Goal: Task Accomplishment & Management: Use online tool/utility

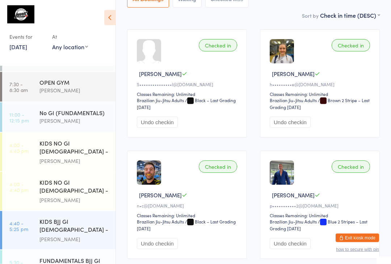
scroll to position [100, 0]
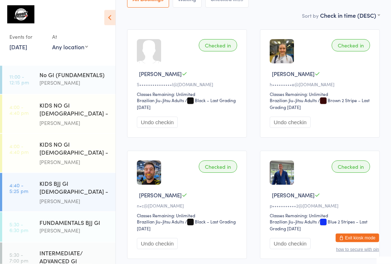
click at [87, 189] on div "KIDS BJJ GI [DEMOGRAPHIC_DATA] - Level 1/Level 2" at bounding box center [74, 188] width 70 height 18
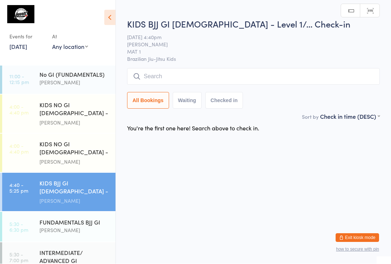
click at [198, 80] on input "search" at bounding box center [253, 76] width 253 height 17
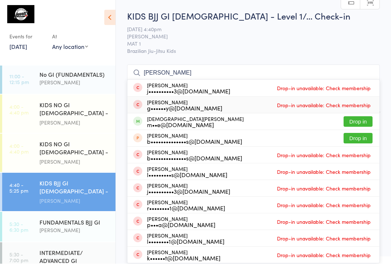
type input "[PERSON_NAME]"
click at [220, 102] on div "[PERSON_NAME] g••••••y@[DOMAIN_NAME] Drop-in unavailable: Check membership" at bounding box center [253, 105] width 252 height 16
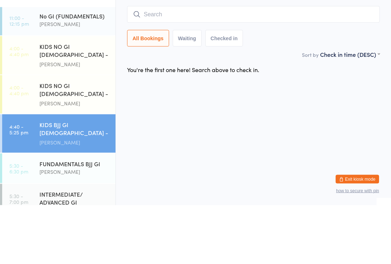
click at [259, 65] on input "search" at bounding box center [253, 73] width 253 height 17
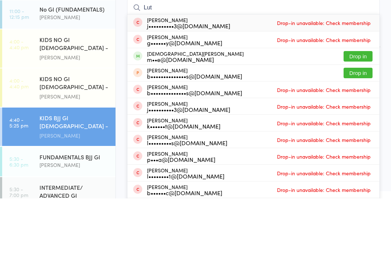
type input "Lut"
click at [360, 117] on button "Drop in" at bounding box center [357, 122] width 29 height 10
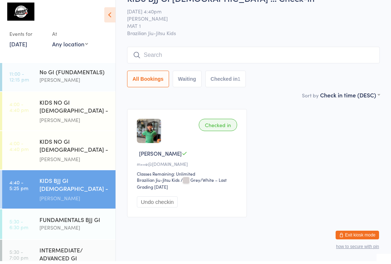
click at [227, 124] on div "Checked in" at bounding box center [218, 128] width 38 height 12
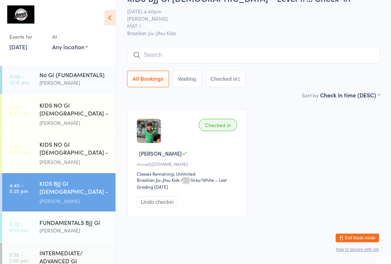
click at [169, 207] on button "Undo checkin" at bounding box center [157, 201] width 41 height 11
click at [78, 98] on div "KIDS NO GI [DEMOGRAPHIC_DATA] - Level 1 [PERSON_NAME]" at bounding box center [77, 114] width 76 height 38
